Goal: Navigation & Orientation: Find specific page/section

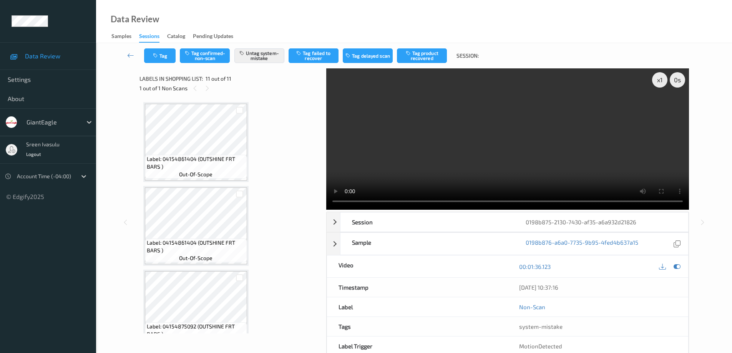
scroll to position [690, 0]
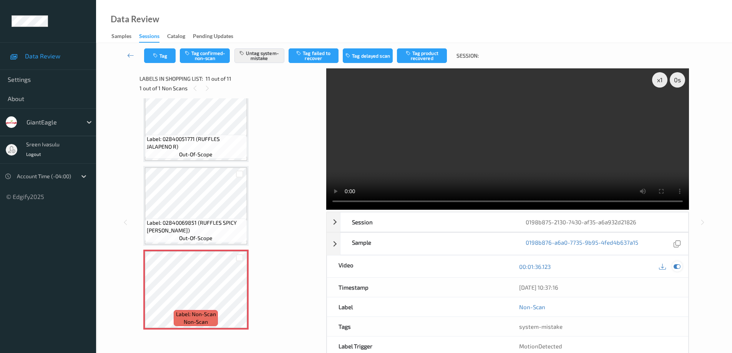
click at [678, 267] on icon at bounding box center [677, 266] width 7 height 7
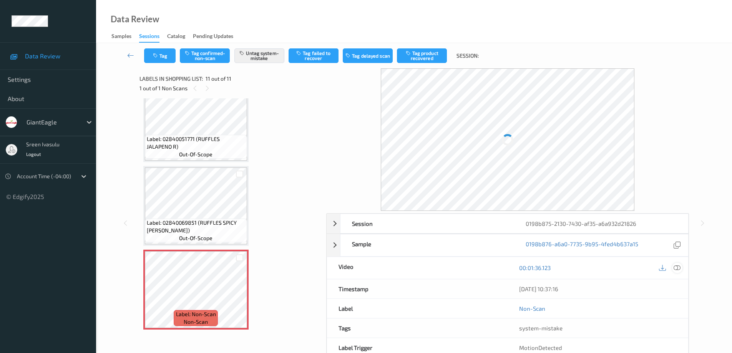
click at [679, 266] on icon at bounding box center [677, 267] width 7 height 7
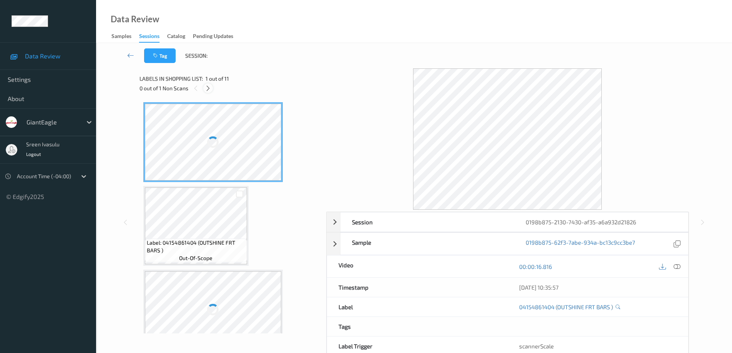
click at [208, 89] on icon at bounding box center [208, 88] width 7 height 7
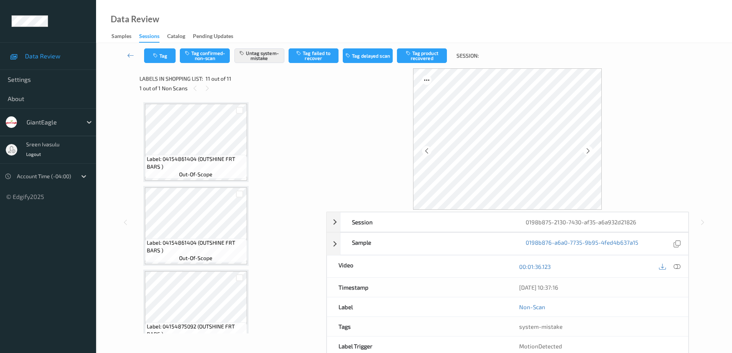
scroll to position [690, 0]
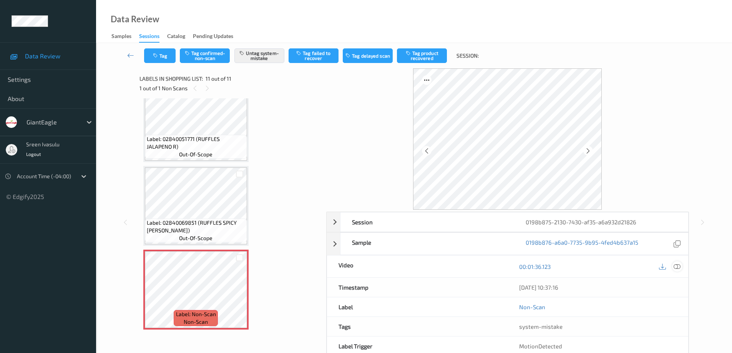
click at [678, 267] on icon at bounding box center [677, 266] width 7 height 7
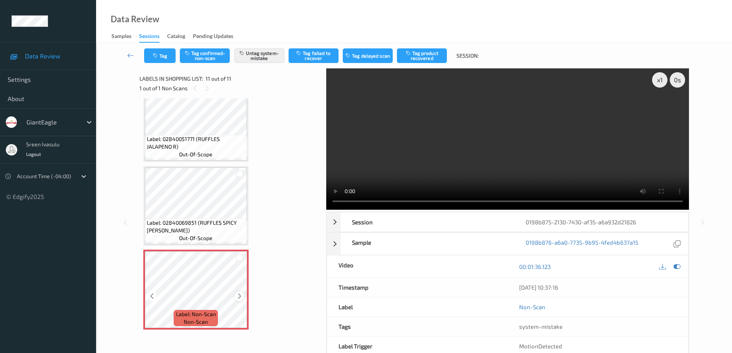
click at [240, 294] on icon at bounding box center [239, 296] width 7 height 7
click at [241, 295] on icon at bounding box center [239, 296] width 7 height 7
click at [241, 296] on icon at bounding box center [239, 296] width 7 height 7
